Goal: Find specific page/section: Find specific page/section

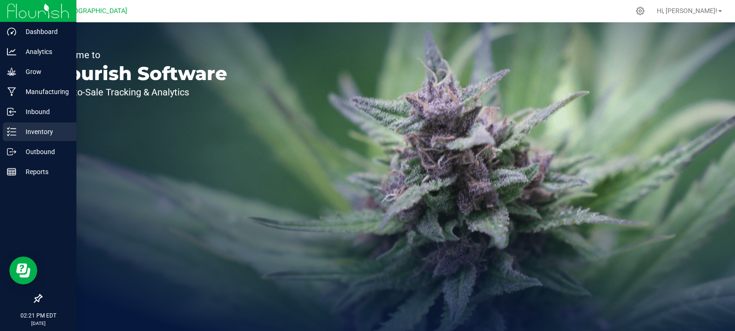
click at [32, 137] on p "Inventory" at bounding box center [44, 131] width 56 height 11
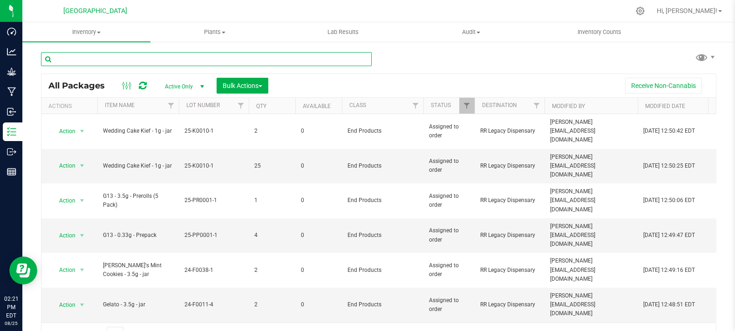
click at [144, 60] on input "text" at bounding box center [206, 59] width 331 height 14
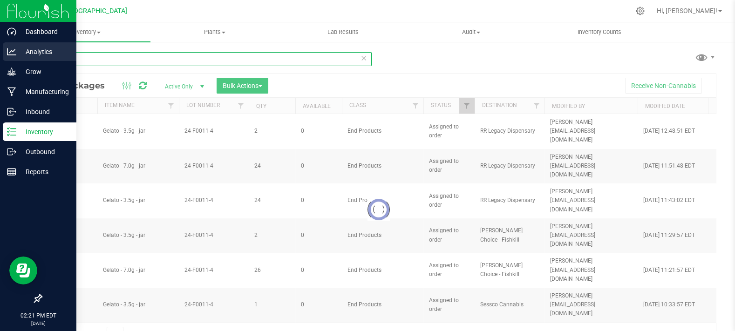
drag, startPoint x: 128, startPoint y: 61, endPoint x: 0, endPoint y: 46, distance: 129.0
click at [0, 46] on div "Dashboard Analytics Grow Manufacturing Inbound Inventory Outbound Reports 02:21…" at bounding box center [367, 165] width 735 height 331
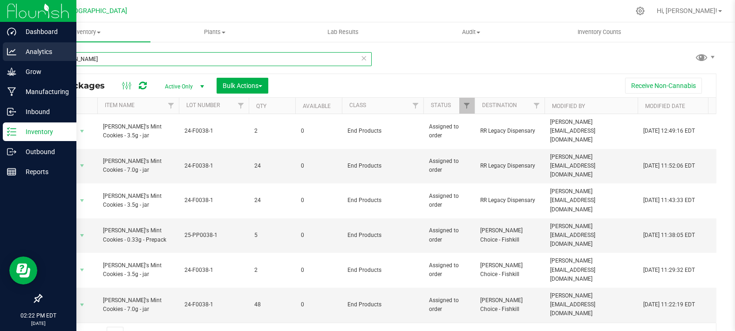
drag, startPoint x: 49, startPoint y: 62, endPoint x: 15, endPoint y: 59, distance: 34.6
click at [15, 59] on div "Dashboard Analytics Grow Manufacturing Inbound Inventory Outbound Reports 02:22…" at bounding box center [367, 165] width 735 height 331
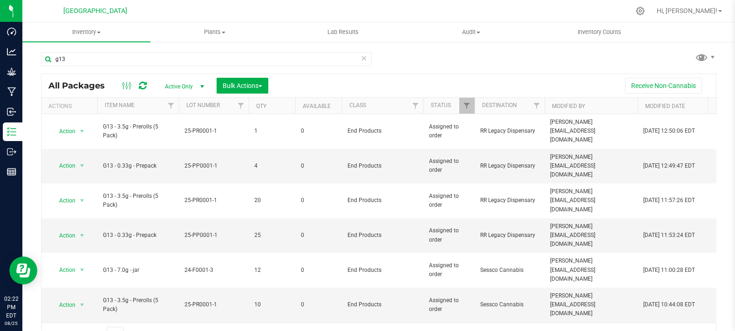
click at [100, 49] on div "g13" at bounding box center [210, 59] width 338 height 30
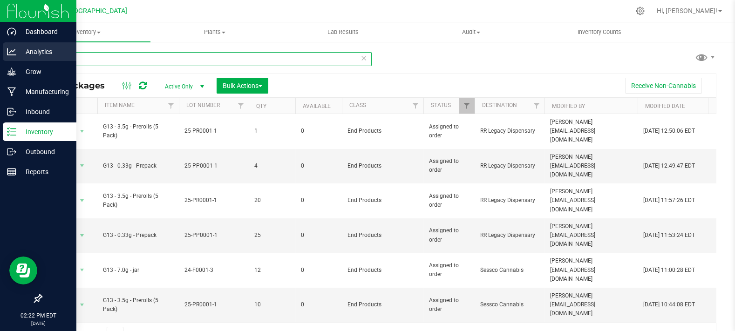
drag, startPoint x: 102, startPoint y: 56, endPoint x: 0, endPoint y: 58, distance: 101.6
click at [0, 58] on div "Dashboard Analytics Grow Manufacturing Inbound Inventory Outbound Reports 02:22…" at bounding box center [367, 165] width 735 height 331
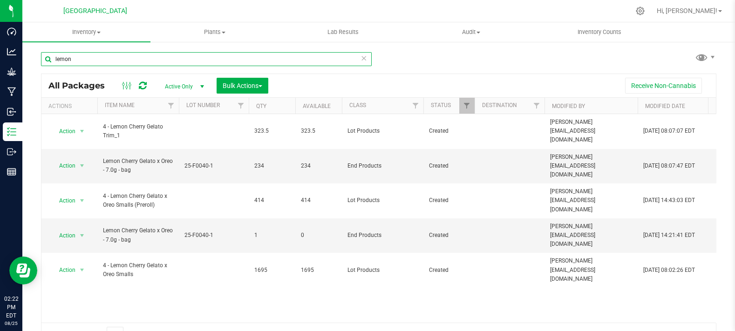
drag, startPoint x: 84, startPoint y: 57, endPoint x: 50, endPoint y: 56, distance: 34.5
click at [50, 56] on input "lemon" at bounding box center [206, 59] width 331 height 14
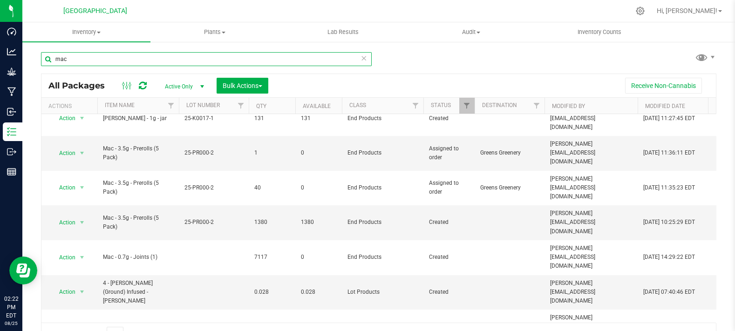
scroll to position [153, 0]
drag, startPoint x: 76, startPoint y: 56, endPoint x: 62, endPoint y: 54, distance: 14.1
click at [64, 55] on input "mac" at bounding box center [206, 59] width 331 height 14
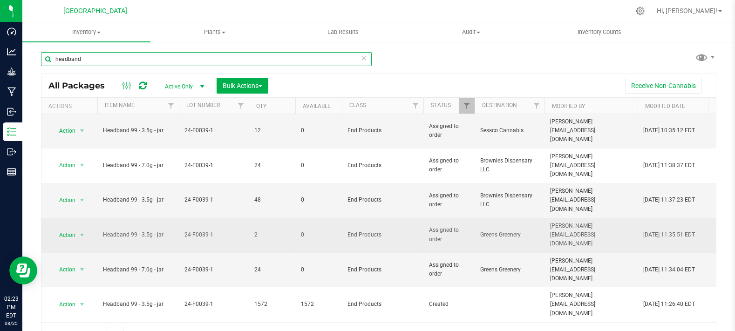
scroll to position [207, 0]
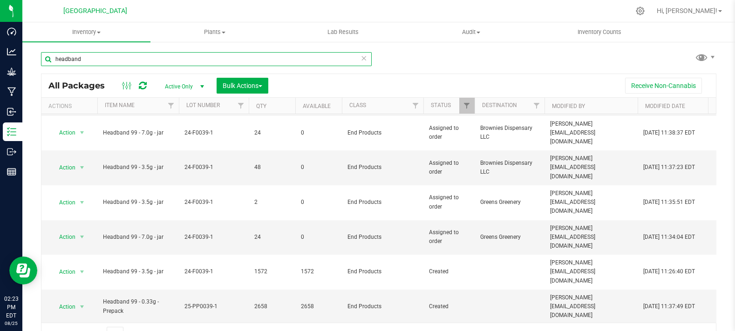
drag, startPoint x: 86, startPoint y: 60, endPoint x: 22, endPoint y: 53, distance: 63.7
click at [22, 53] on div "headband All Packages Active Only Active Only Lab Samples Locked All Bulk Actio…" at bounding box center [378, 183] width 713 height 284
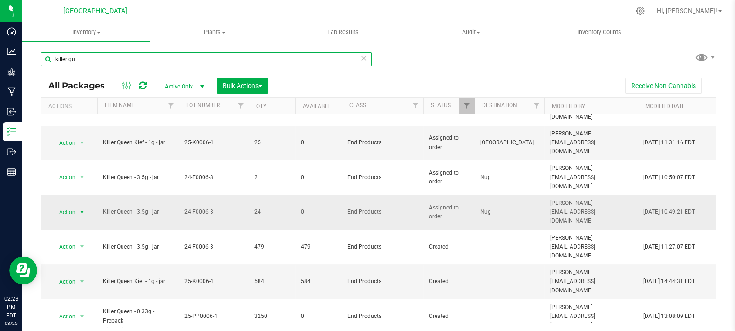
scroll to position [285, 0]
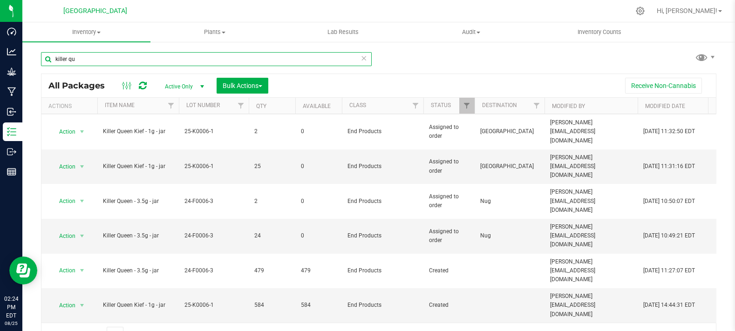
type input "killer qu"
